Goal: Register for event/course

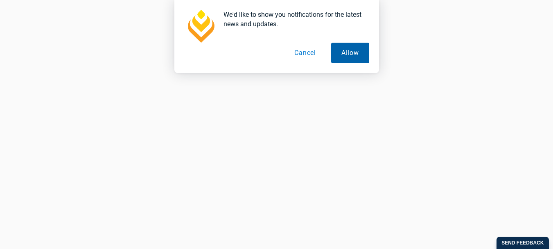
click at [354, 58] on button "Allow" at bounding box center [350, 53] width 38 height 20
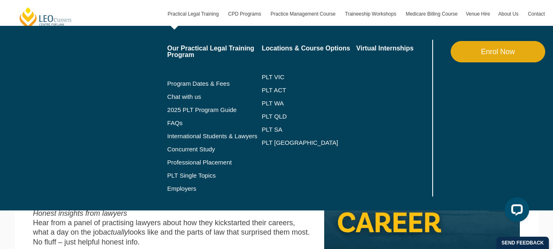
scroll to position [255, 0]
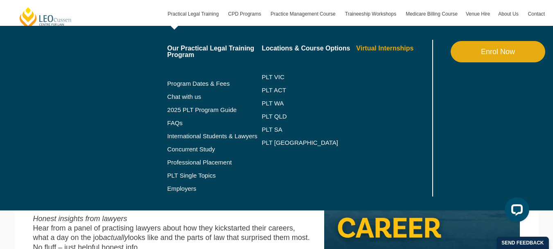
click at [356, 52] on link "Virtual Internships" at bounding box center [393, 48] width 74 height 7
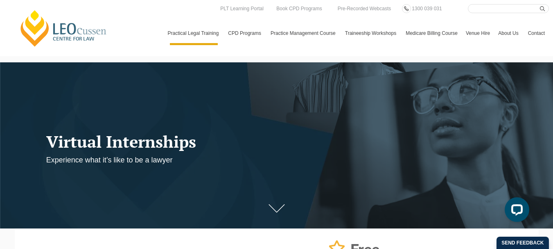
click at [280, 211] on icon at bounding box center [277, 208] width 16 height 8
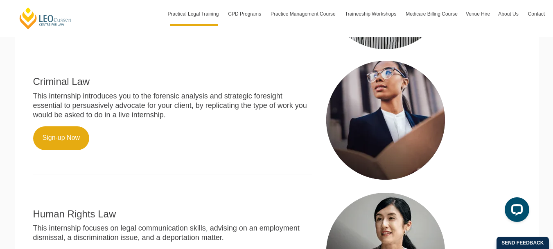
scroll to position [434, 0]
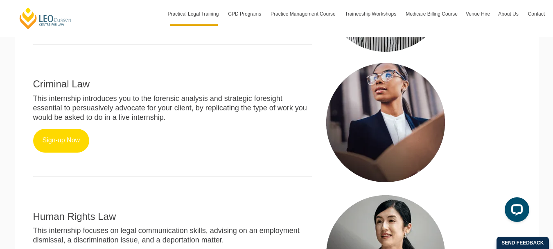
click at [68, 142] on link "Sign-up Now" at bounding box center [61, 141] width 57 height 24
